Goal: Task Accomplishment & Management: Use online tool/utility

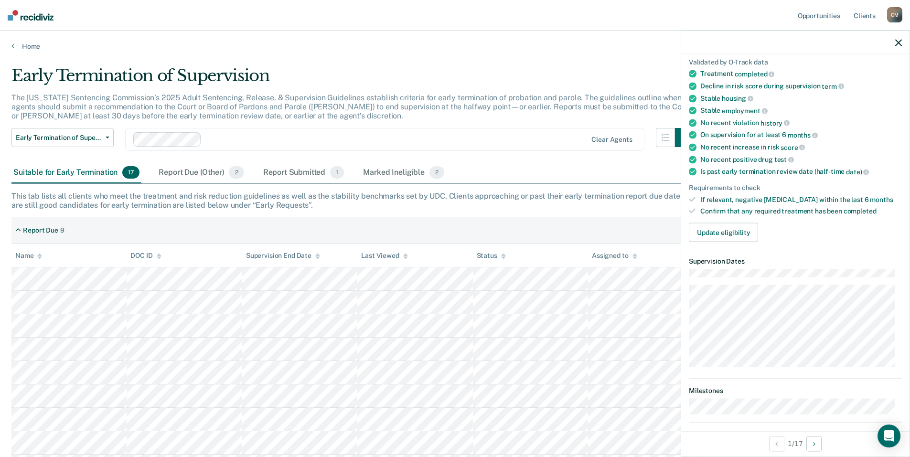
scroll to position [143, 0]
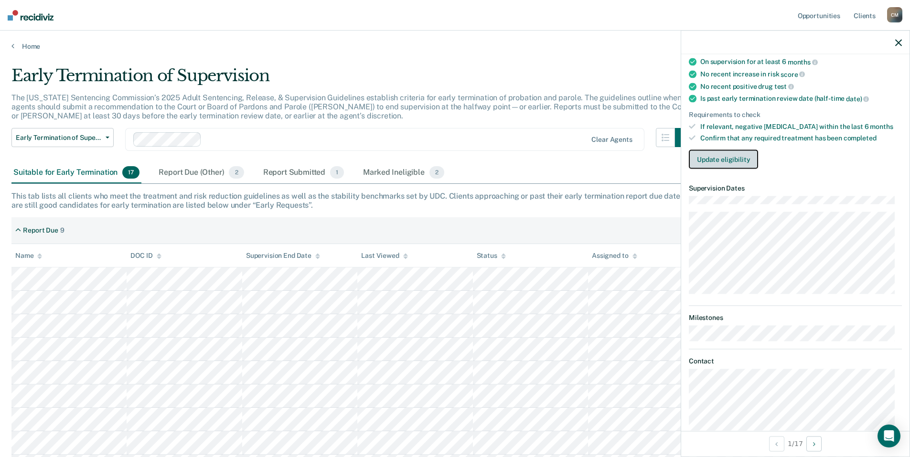
click at [727, 157] on button "Update eligibility" at bounding box center [723, 159] width 69 height 19
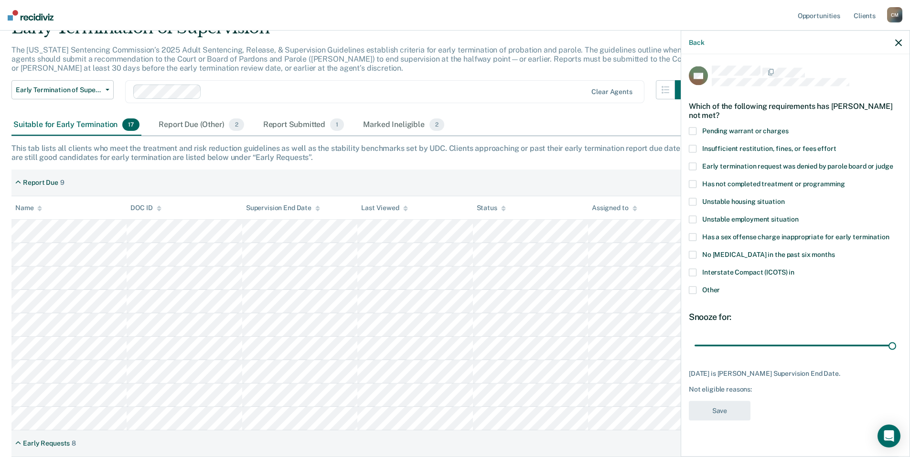
scroll to position [0, 0]
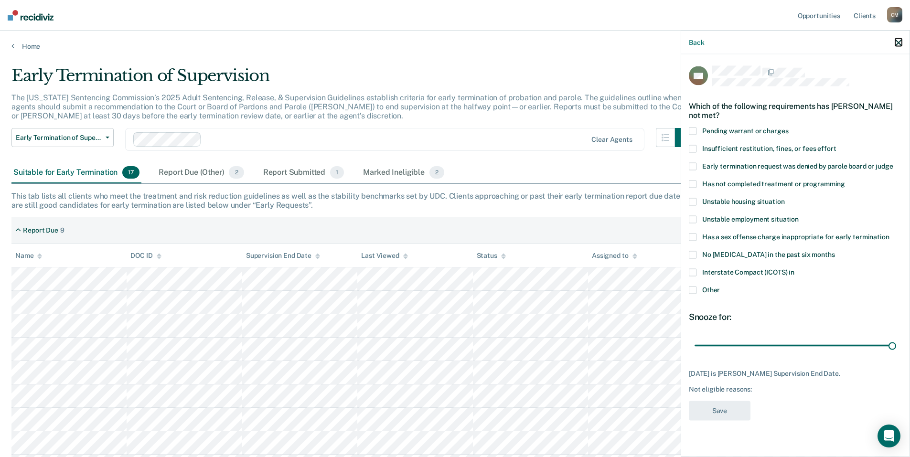
click at [900, 40] on icon "button" at bounding box center [898, 42] width 7 height 7
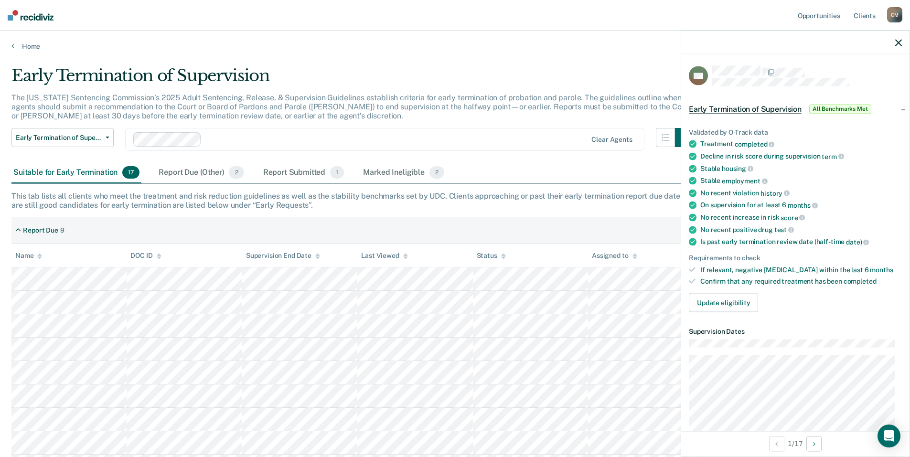
click at [728, 106] on span "Early Termination of Supervision" at bounding box center [745, 109] width 113 height 10
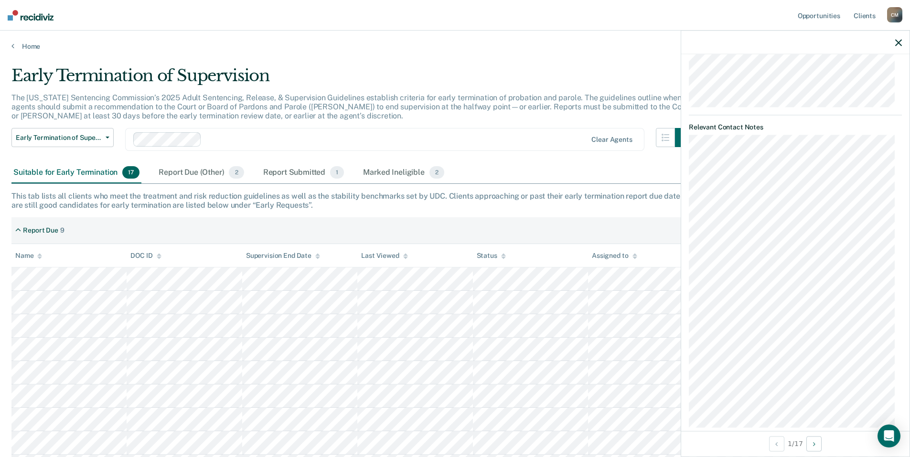
scroll to position [286, 0]
click at [813, 443] on button "Next Opportunity" at bounding box center [813, 443] width 15 height 15
click at [814, 445] on icon "Next Opportunity" at bounding box center [814, 443] width 2 height 7
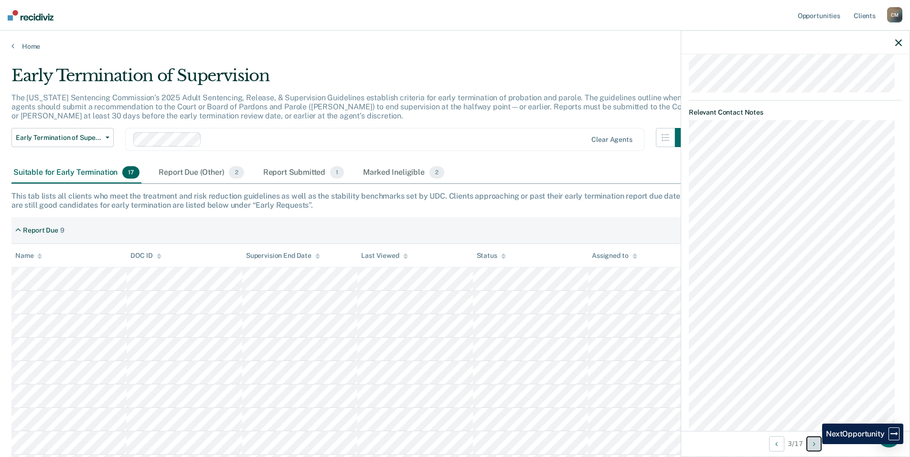
click at [815, 444] on icon "Next Opportunity" at bounding box center [814, 443] width 2 height 7
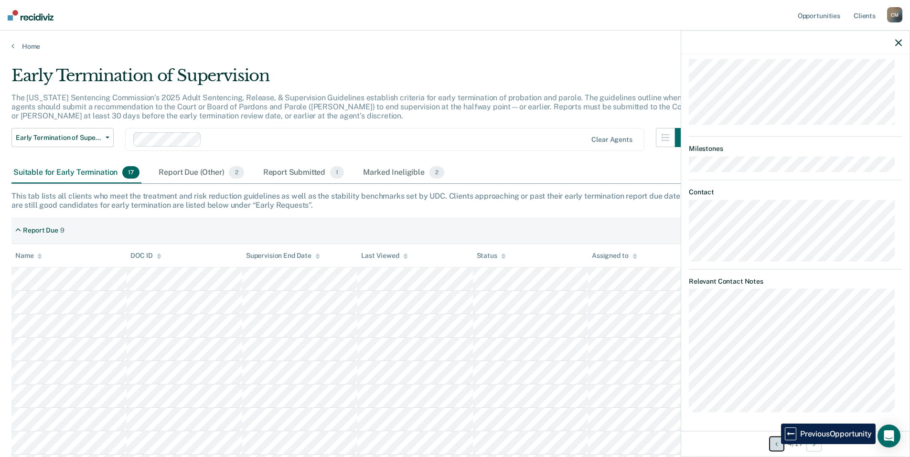
click at [774, 444] on button "Previous Opportunity" at bounding box center [776, 443] width 15 height 15
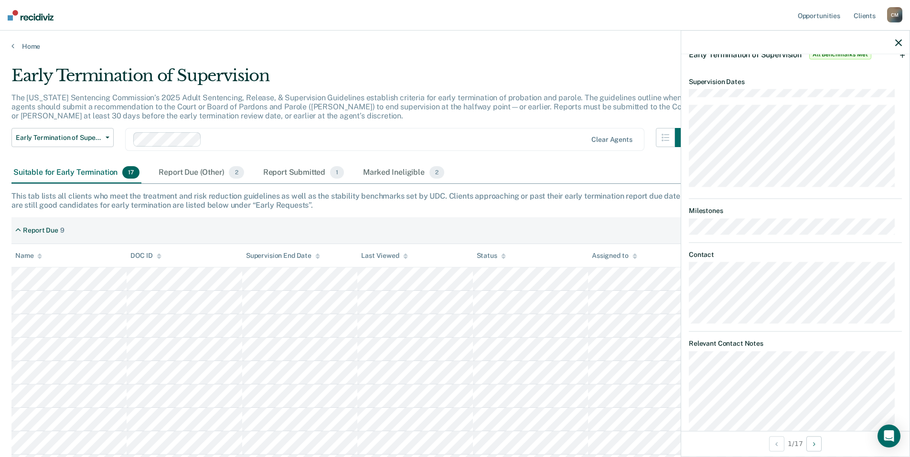
scroll to position [0, 0]
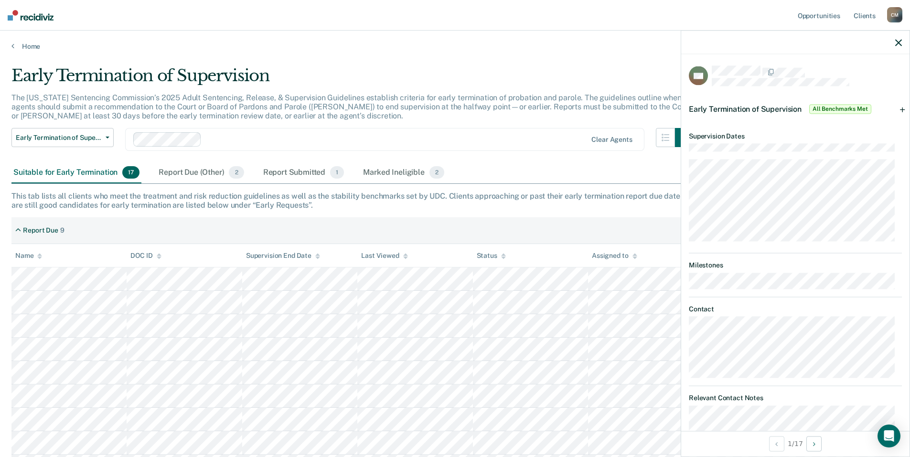
click at [895, 109] on div "Early Termination of Supervision All Benchmarks Met" at bounding box center [795, 109] width 228 height 31
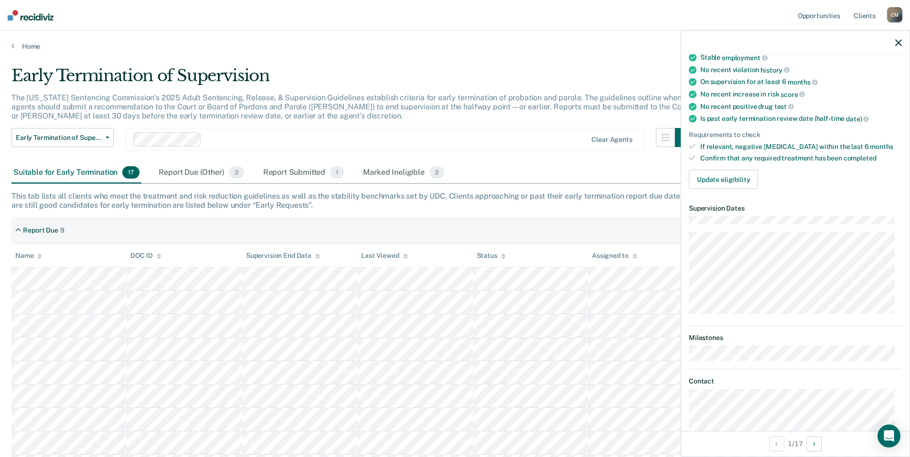
scroll to position [3, 0]
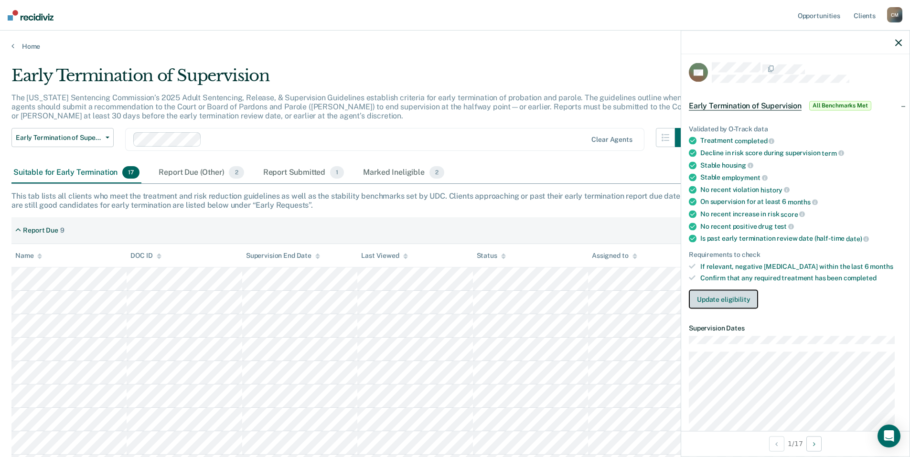
click at [722, 300] on button "Update eligibility" at bounding box center [723, 299] width 69 height 19
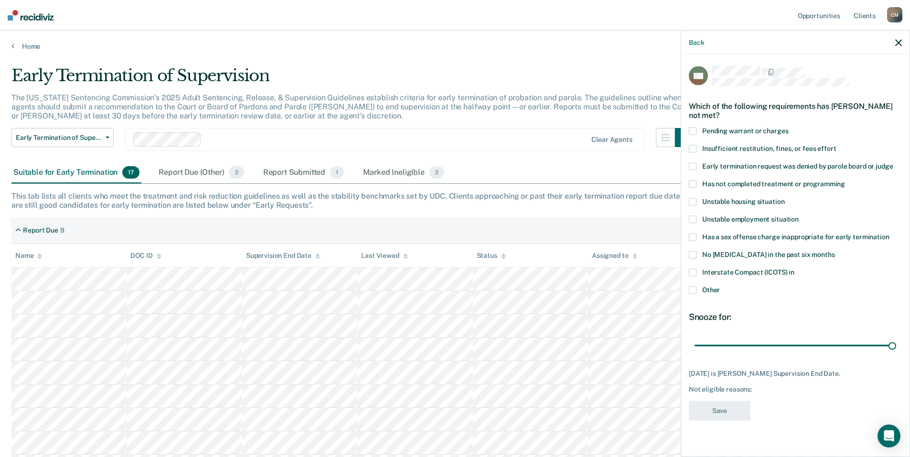
scroll to position [0, 0]
click at [691, 272] on span at bounding box center [693, 272] width 8 height 8
click at [794, 268] on input "Interstate Compact (ICOTS) in" at bounding box center [794, 268] width 0 height 0
click at [691, 288] on span at bounding box center [693, 290] width 8 height 8
click at [720, 286] on input "Other" at bounding box center [720, 286] width 0 height 0
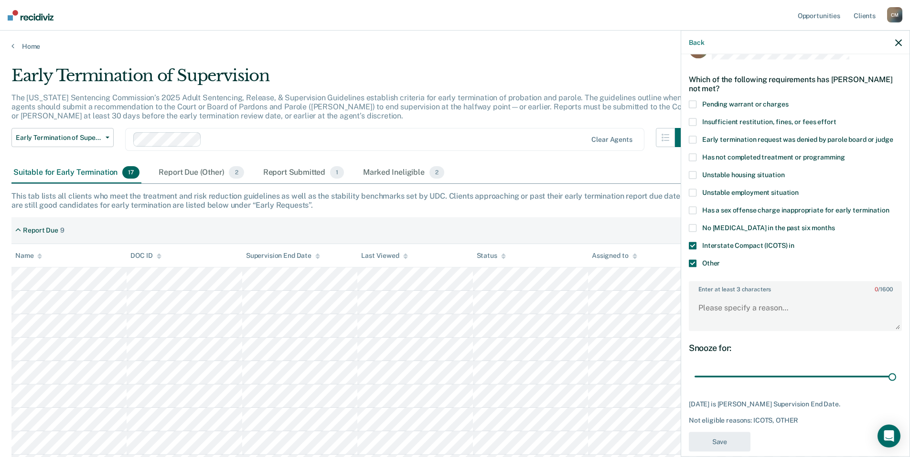
scroll to position [40, 0]
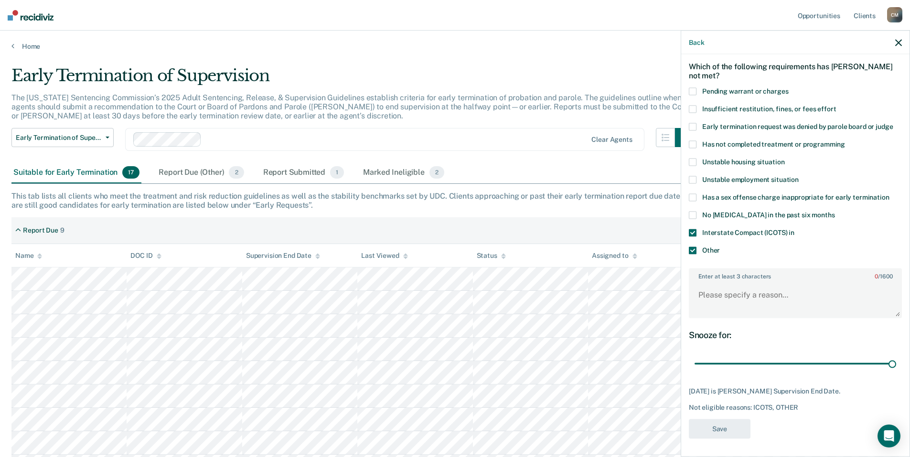
click at [692, 250] on span at bounding box center [693, 250] width 8 height 8
click at [720, 246] on input "Other" at bounding box center [720, 246] width 0 height 0
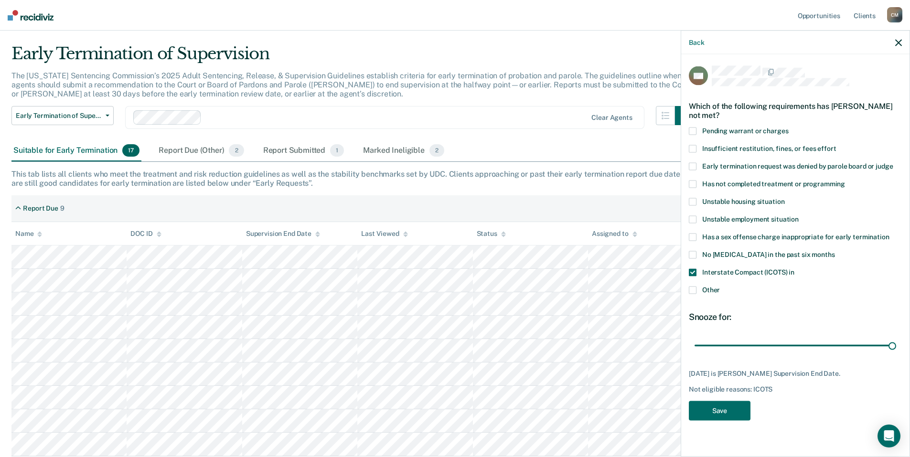
scroll to position [0, 0]
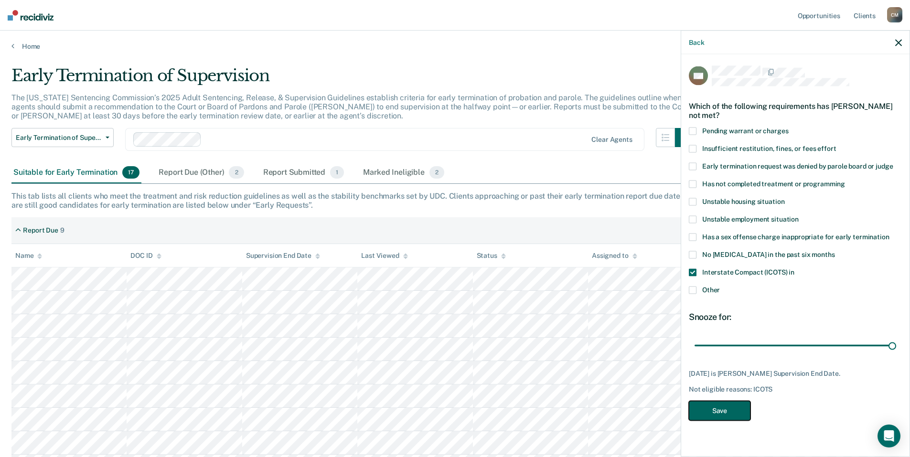
click at [732, 414] on button "Save" at bounding box center [720, 411] width 62 height 20
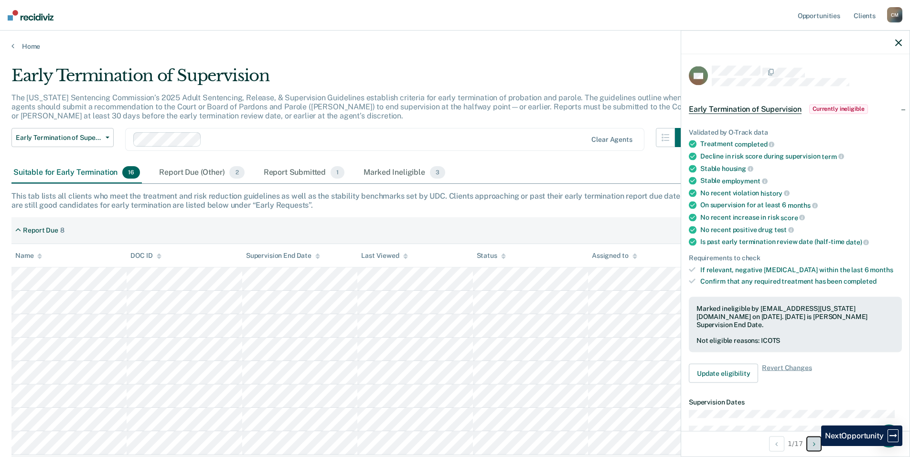
click at [814, 446] on icon "Next Opportunity" at bounding box center [814, 443] width 2 height 7
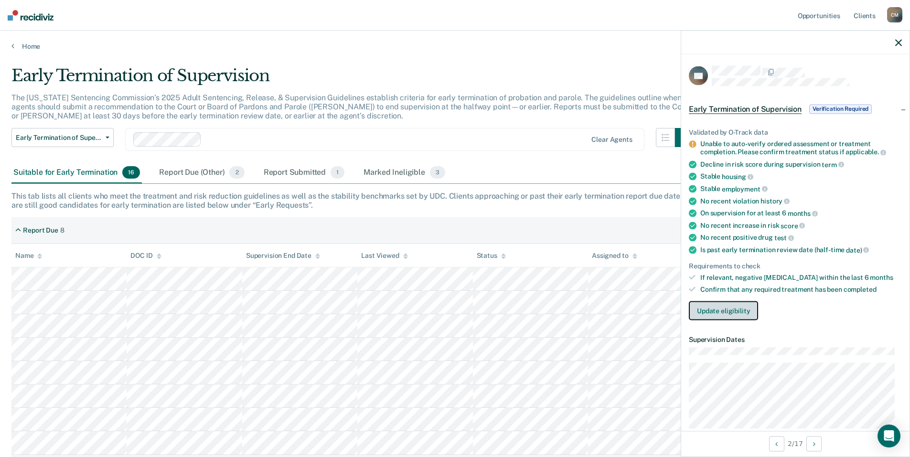
click at [722, 311] on button "Update eligibility" at bounding box center [723, 310] width 69 height 19
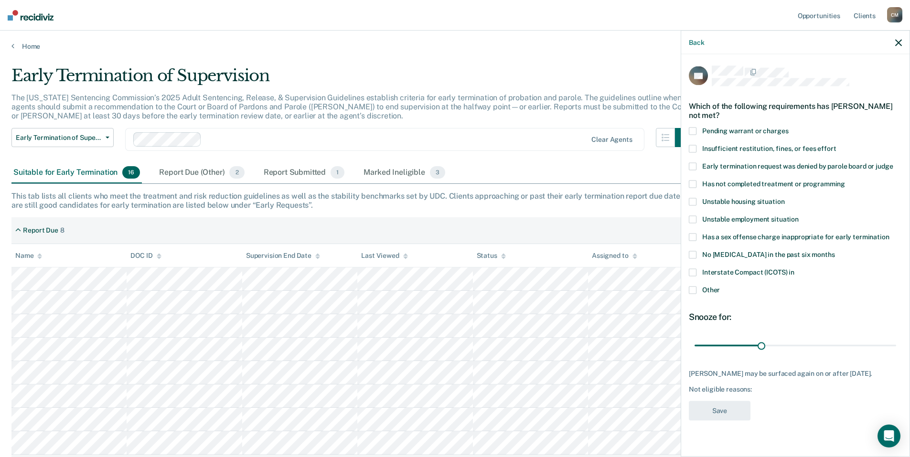
click at [693, 268] on span at bounding box center [693, 272] width 8 height 8
click at [794, 268] on input "Interstate Compact (ICOTS) in" at bounding box center [794, 268] width 0 height 0
click at [690, 180] on span at bounding box center [693, 184] width 8 height 8
click at [845, 180] on input "Has not completed treatment or programming" at bounding box center [845, 180] width 0 height 0
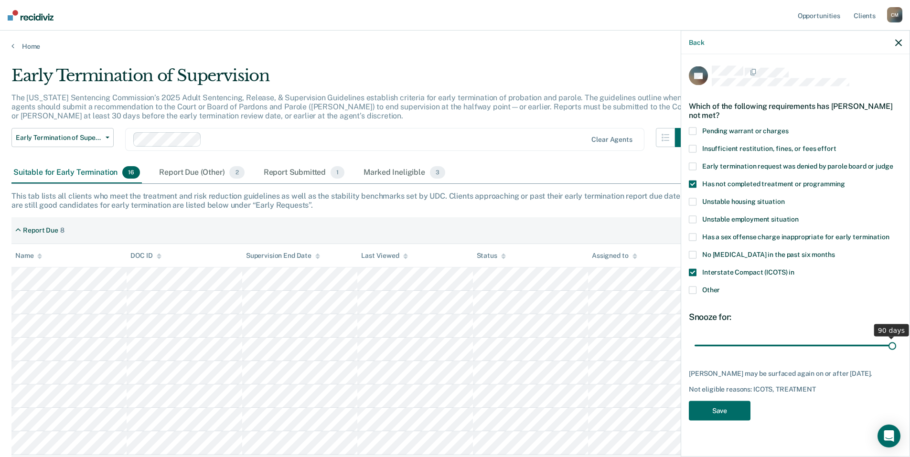
drag, startPoint x: 761, startPoint y: 334, endPoint x: 895, endPoint y: 338, distance: 134.2
type input "90"
click at [895, 338] on input "range" at bounding box center [795, 345] width 202 height 17
click at [733, 401] on button "Save" at bounding box center [720, 411] width 62 height 20
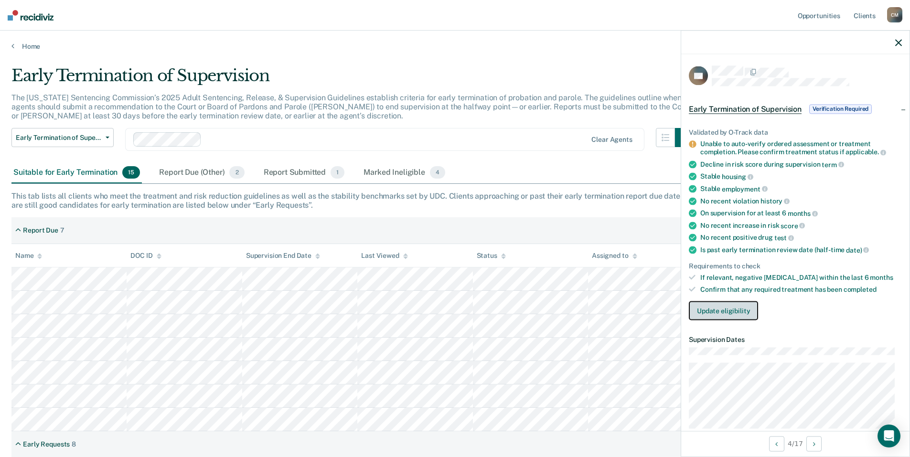
click at [729, 310] on button "Update eligibility" at bounding box center [723, 310] width 69 height 19
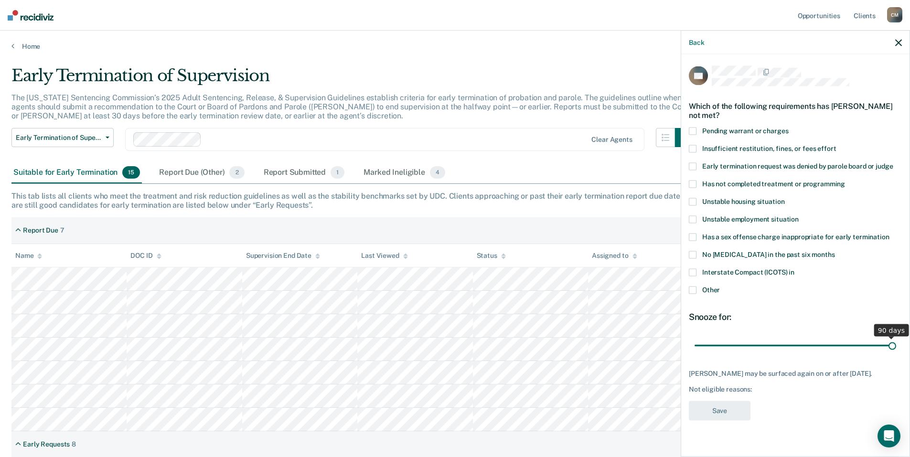
drag, startPoint x: 761, startPoint y: 345, endPoint x: 916, endPoint y: 349, distance: 155.2
type input "90"
click at [896, 349] on input "range" at bounding box center [795, 345] width 202 height 17
click at [691, 288] on span at bounding box center [693, 290] width 8 height 8
click at [720, 286] on input "Other" at bounding box center [720, 286] width 0 height 0
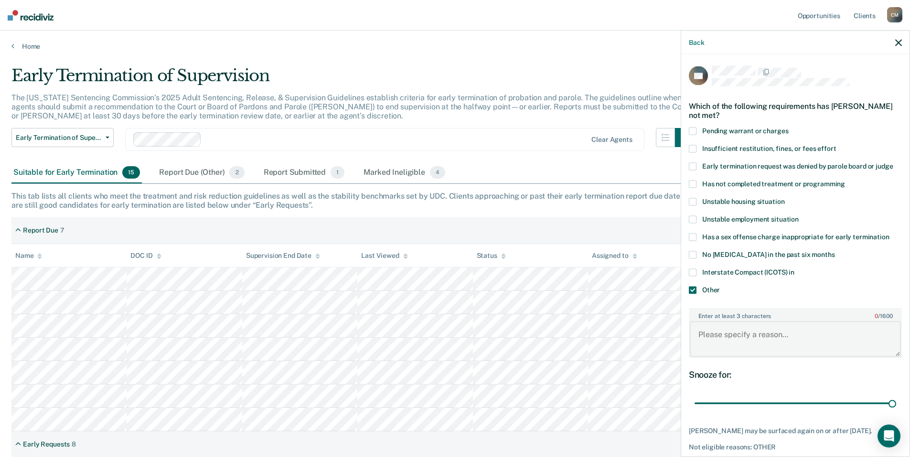
click at [709, 327] on textarea "Enter at least 3 characters 0 / 1600" at bounding box center [794, 338] width 211 height 35
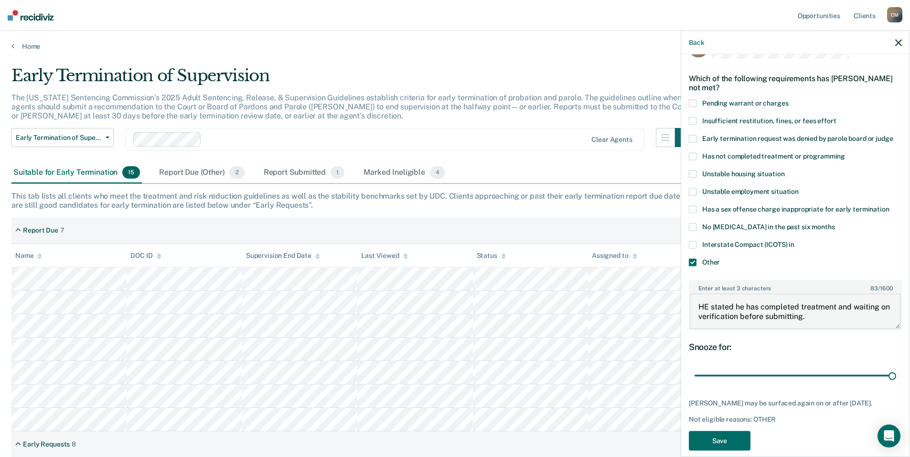
scroll to position [40, 0]
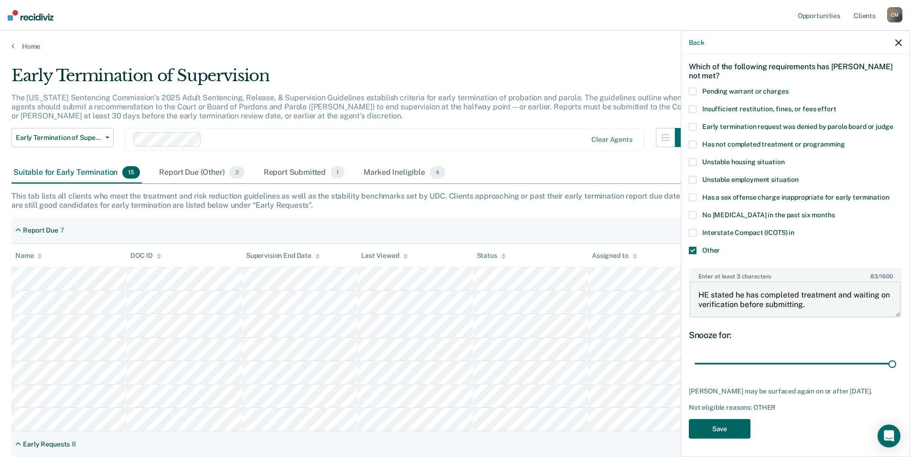
type textarea "HE stated he has completed treatment and waiting on verification before submitt…"
click at [727, 426] on button "Save" at bounding box center [720, 429] width 62 height 20
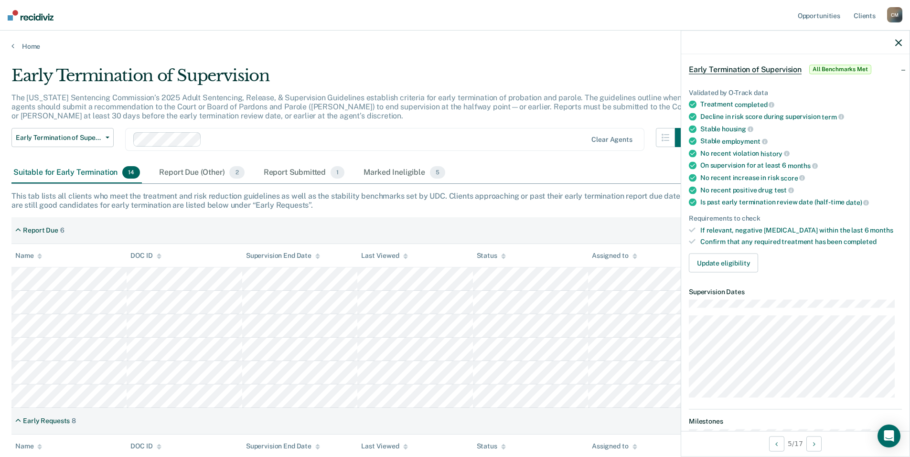
click at [394, 122] on div "The [US_STATE] Sentencing Commission’s 2025 Adult Sentencing, Release, & Superv…" at bounding box center [352, 110] width 682 height 35
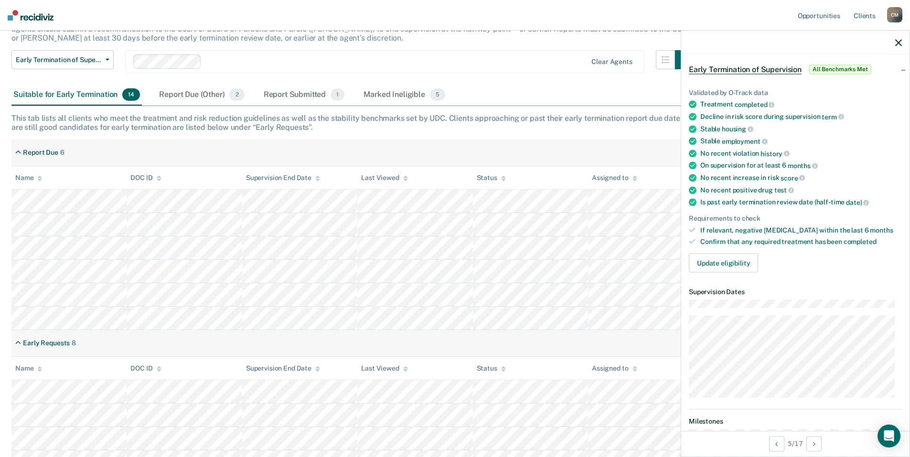
scroll to position [143, 0]
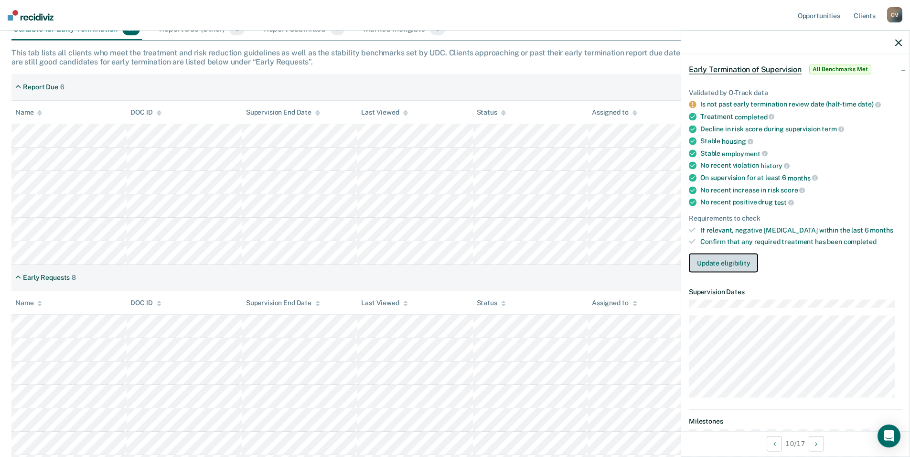
click at [724, 261] on button "Update eligibility" at bounding box center [723, 263] width 69 height 19
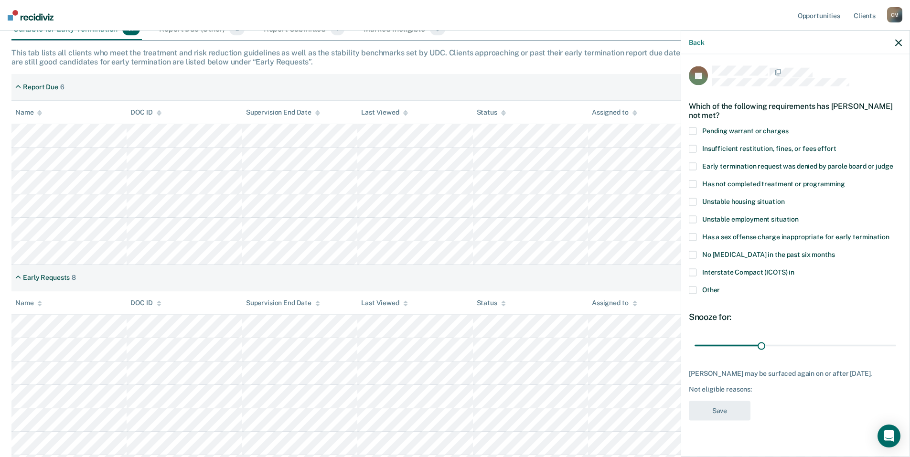
scroll to position [0, 0]
click at [689, 183] on span at bounding box center [693, 184] width 8 height 8
click at [845, 180] on input "Has not completed treatment or programming" at bounding box center [845, 180] width 0 height 0
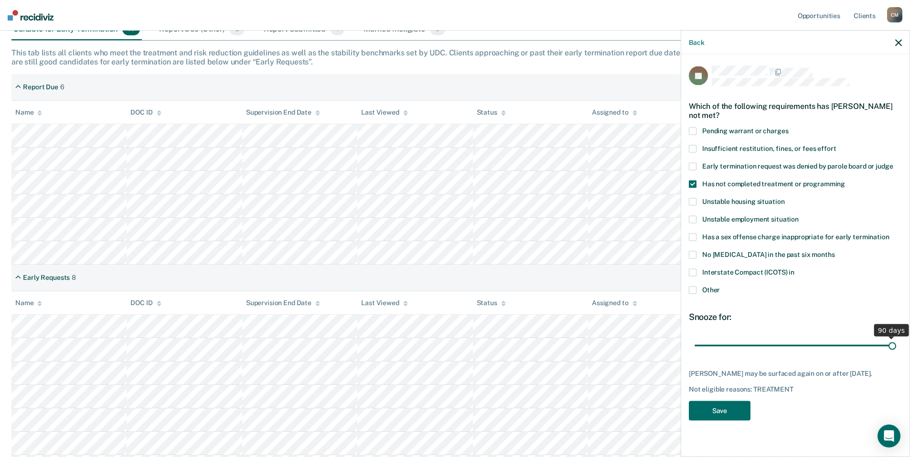
drag, startPoint x: 759, startPoint y: 345, endPoint x: 916, endPoint y: 326, distance: 158.2
type input "90"
click at [896, 337] on input "range" at bounding box center [795, 345] width 202 height 17
click at [734, 411] on button "Save" at bounding box center [720, 411] width 62 height 20
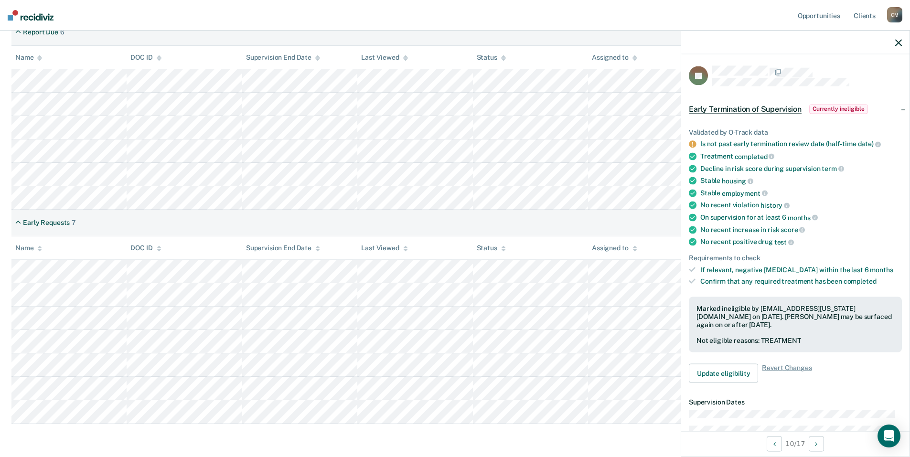
scroll to position [233, 0]
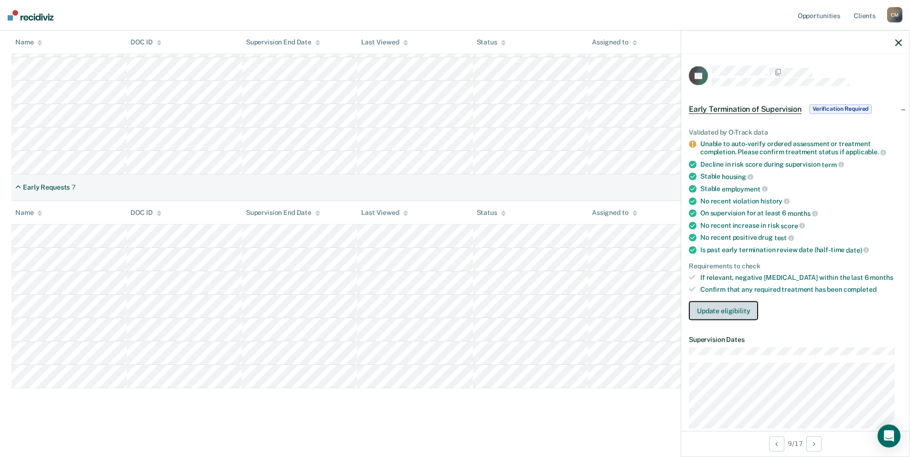
click at [727, 311] on button "Update eligibility" at bounding box center [723, 310] width 69 height 19
